Goal: Check status: Check status

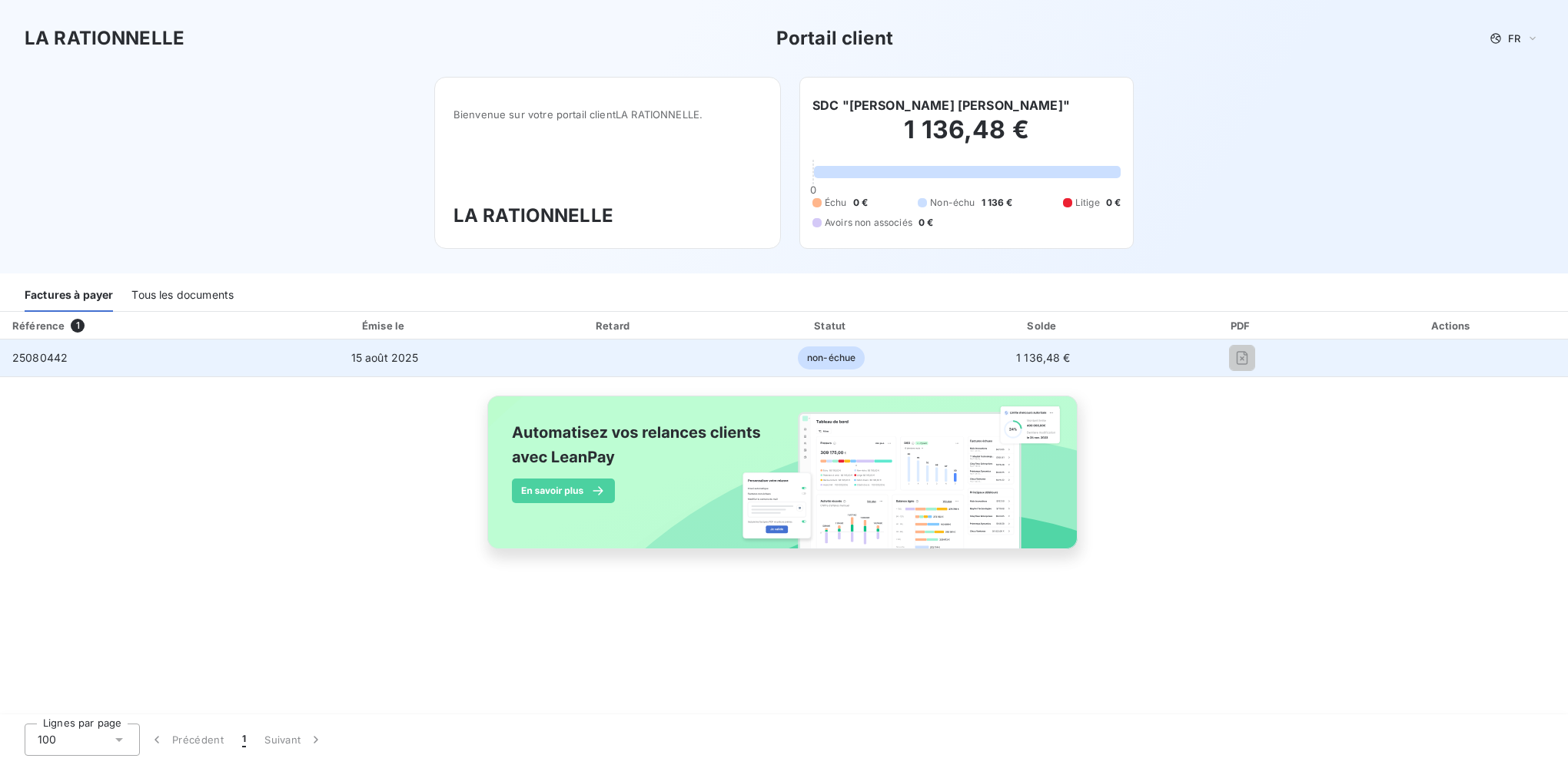
click at [56, 351] on span "25080442" at bounding box center [39, 357] width 55 height 13
click at [335, 368] on td "15 août 2025" at bounding box center [384, 358] width 239 height 37
click at [1072, 356] on td "1 136,48 €" at bounding box center [1042, 358] width 209 height 37
click at [1035, 356] on span "1 136,48 €" at bounding box center [1043, 357] width 54 height 13
click at [1035, 356] on span "1 136,48 €" at bounding box center [1043, 357] width 54 height 13
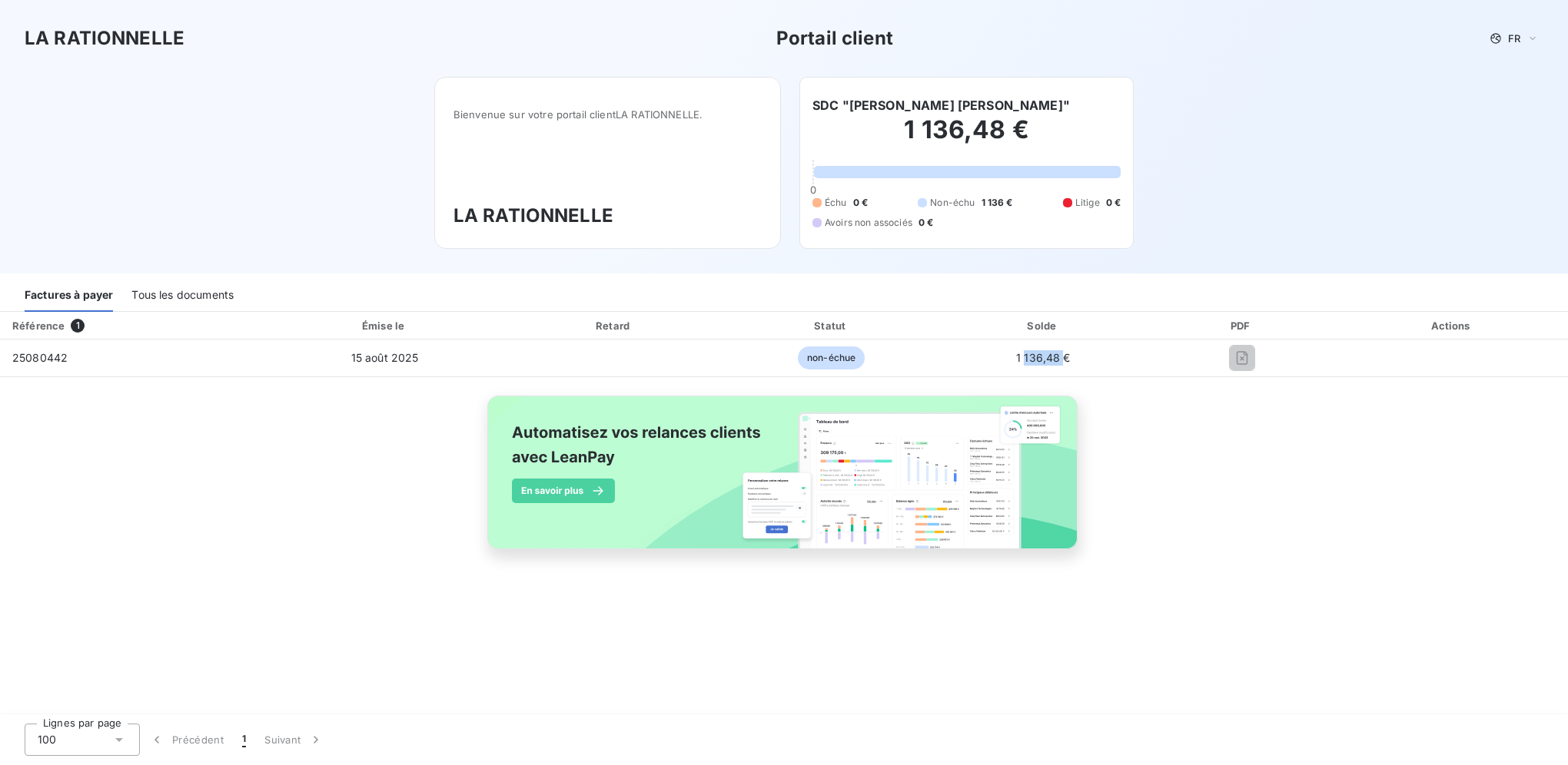
click at [765, 319] on div "Statut" at bounding box center [831, 326] width 208 height 16
